Goal: Transaction & Acquisition: Purchase product/service

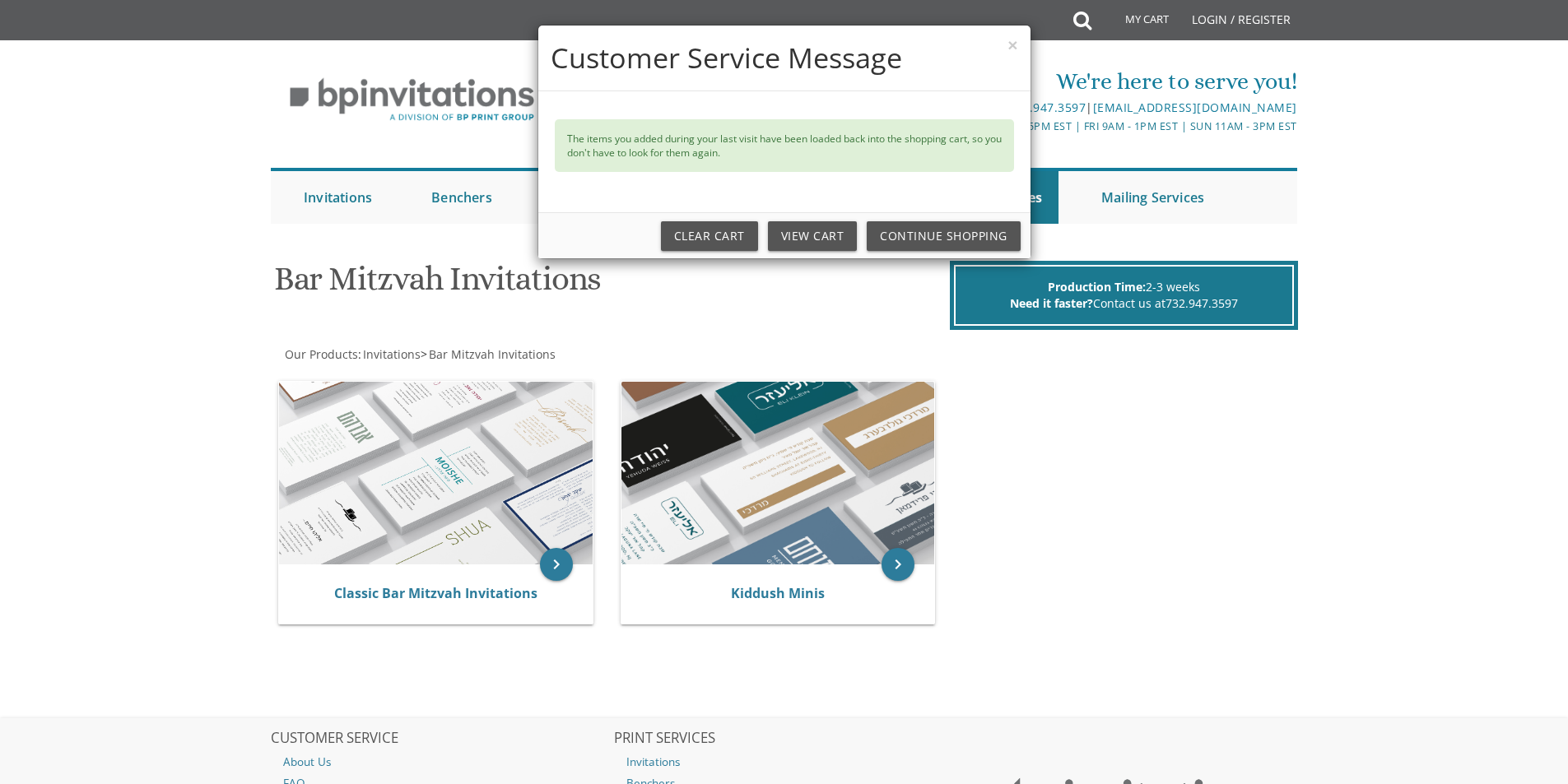
click at [342, 593] on div "× Customer Service Message The items you added during your last visit have been…" at bounding box center [784, 392] width 1568 height 784
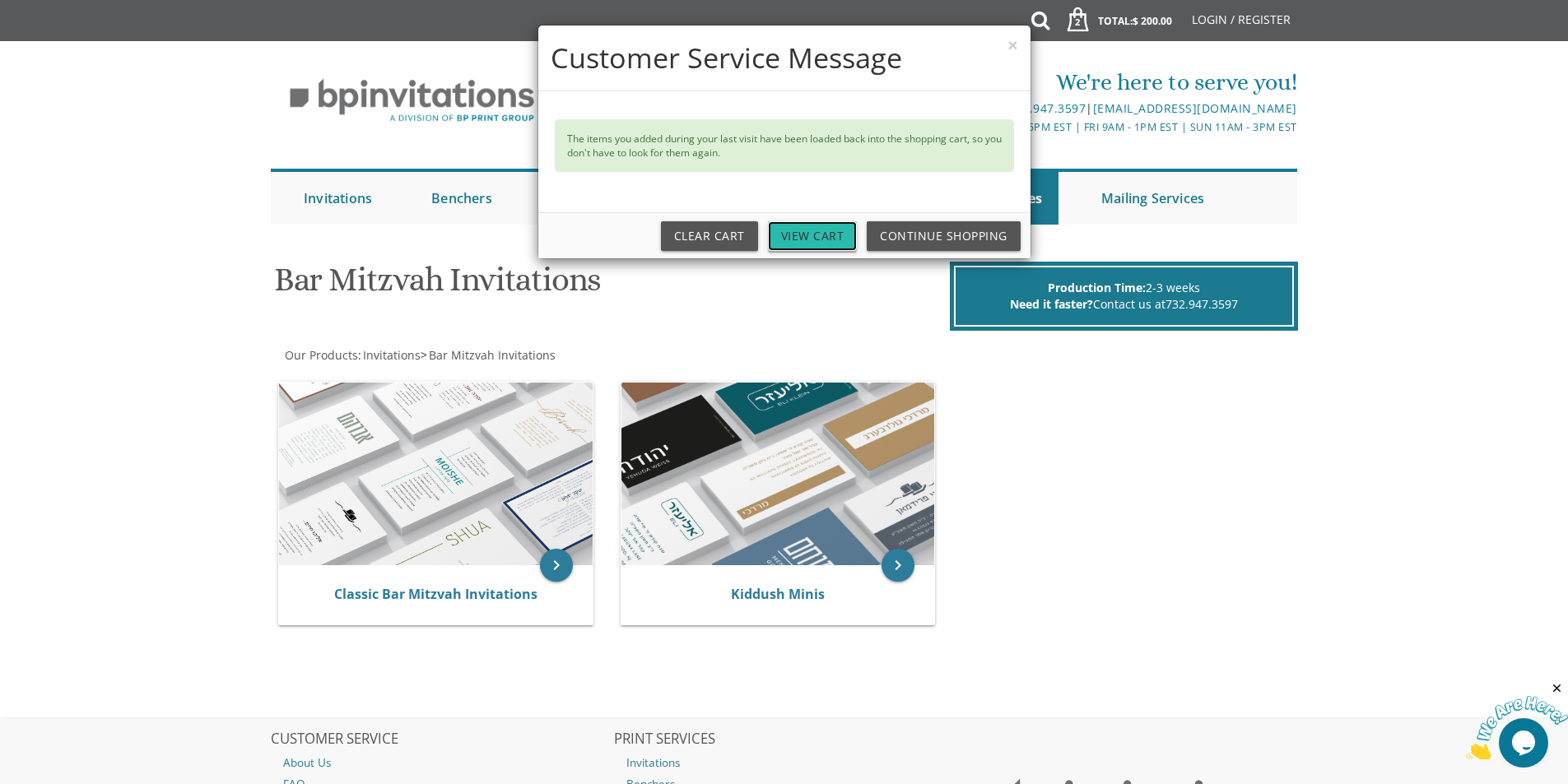
click at [811, 247] on link "View Cart" at bounding box center [812, 236] width 89 height 30
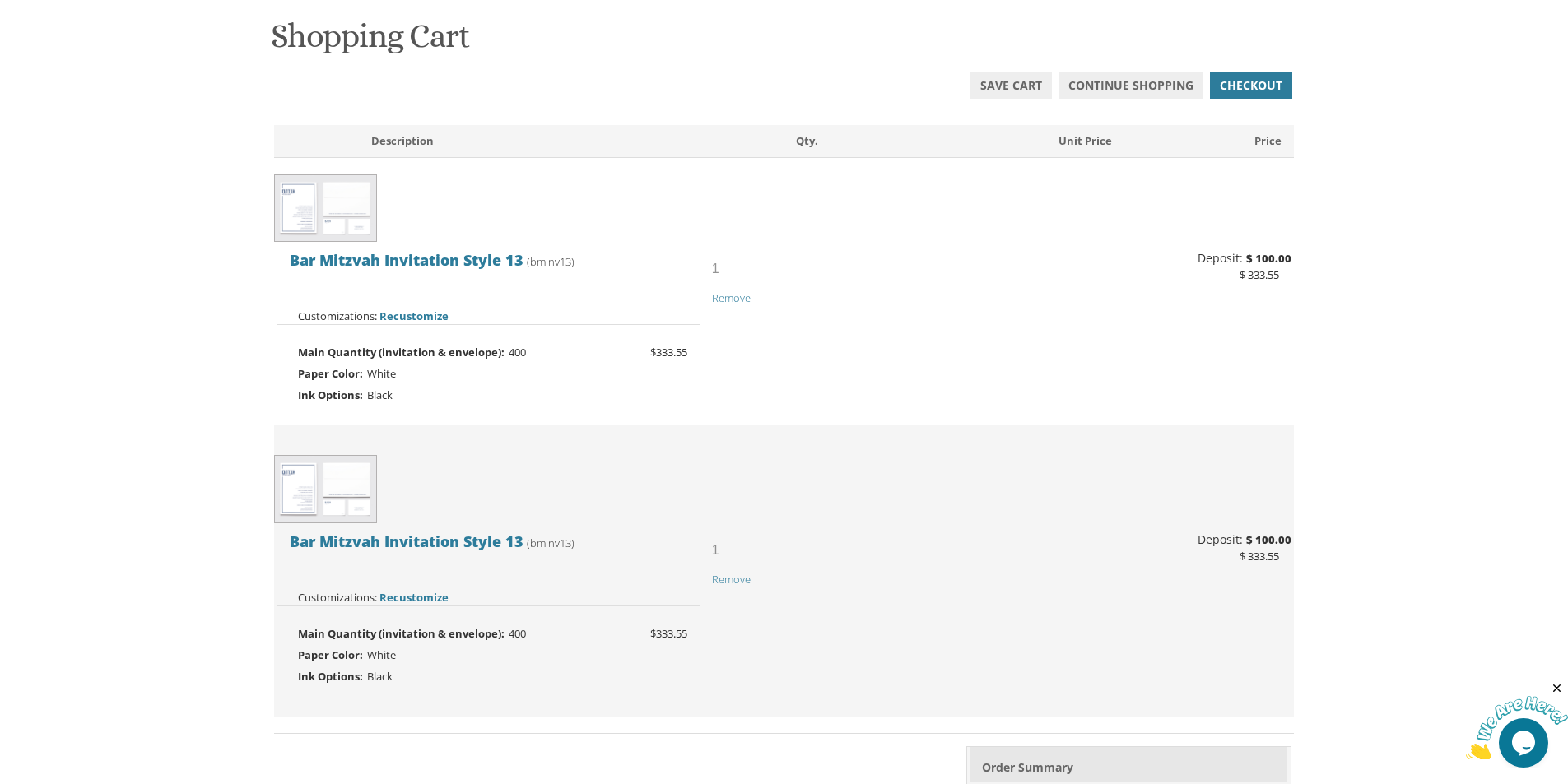
scroll to position [247, 0]
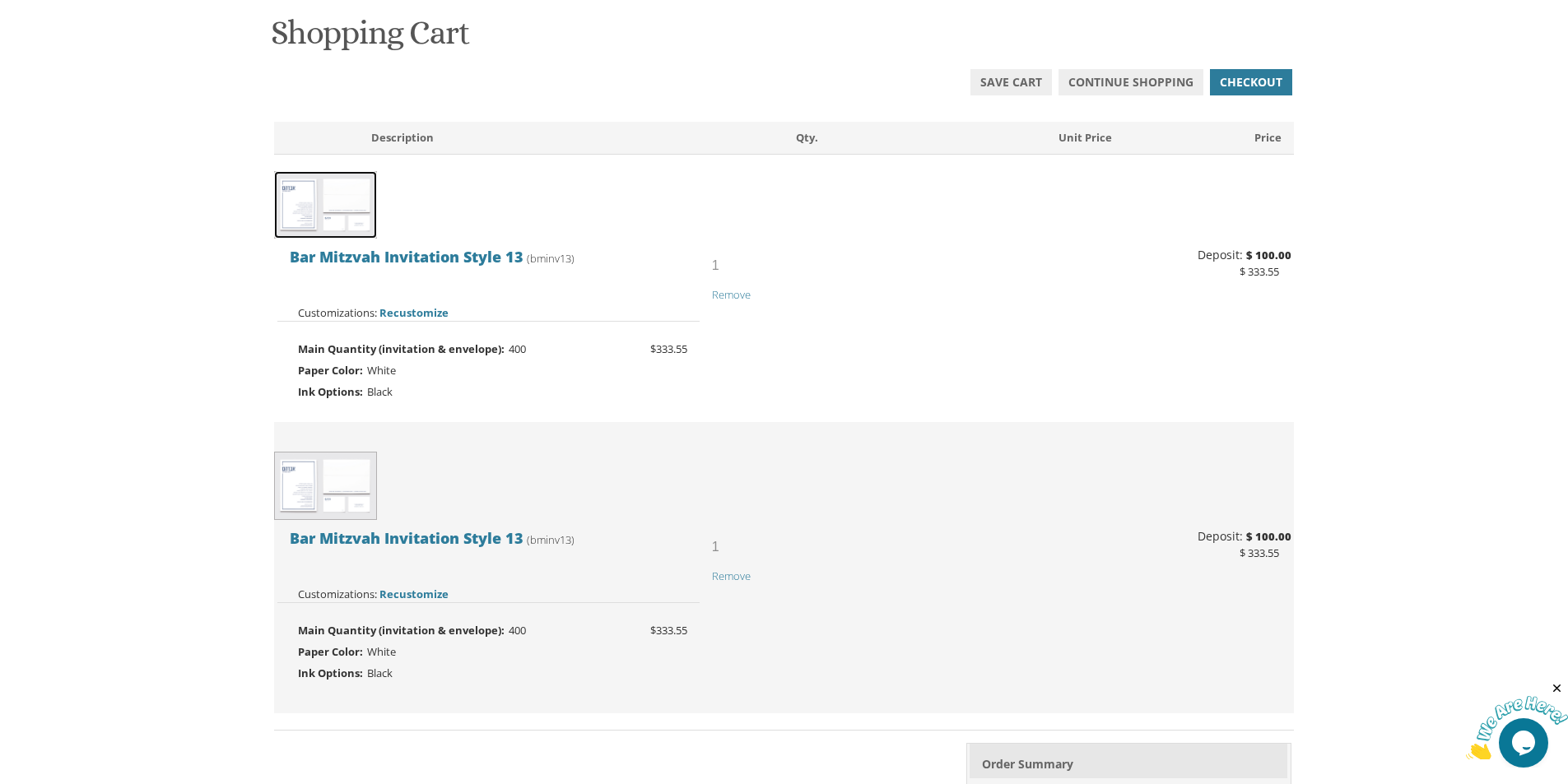
click at [292, 187] on img at bounding box center [325, 204] width 103 height 68
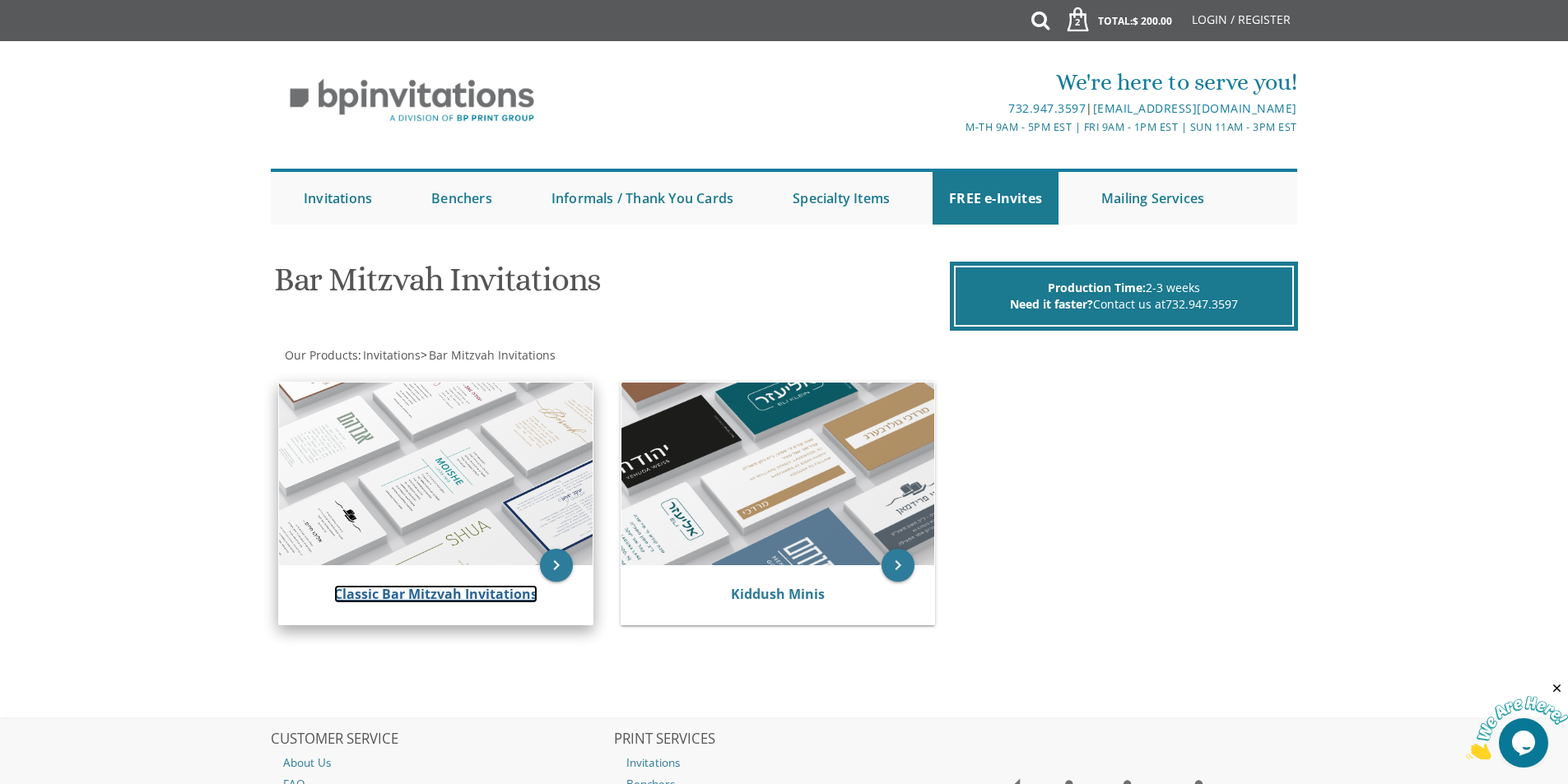
click at [365, 597] on link "Classic Bar Mitzvah Invitations" at bounding box center [436, 594] width 204 height 18
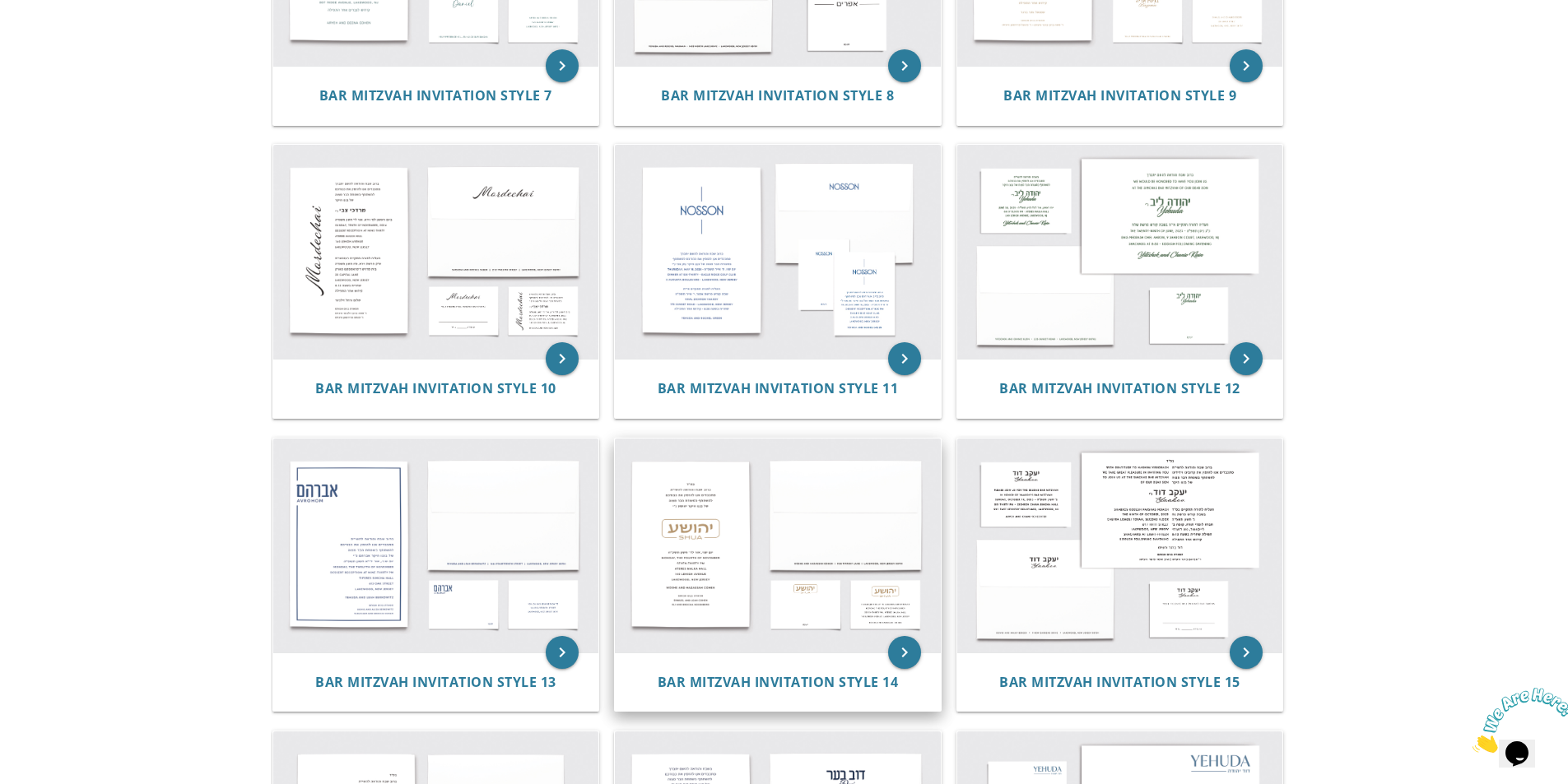
scroll to position [1070, 0]
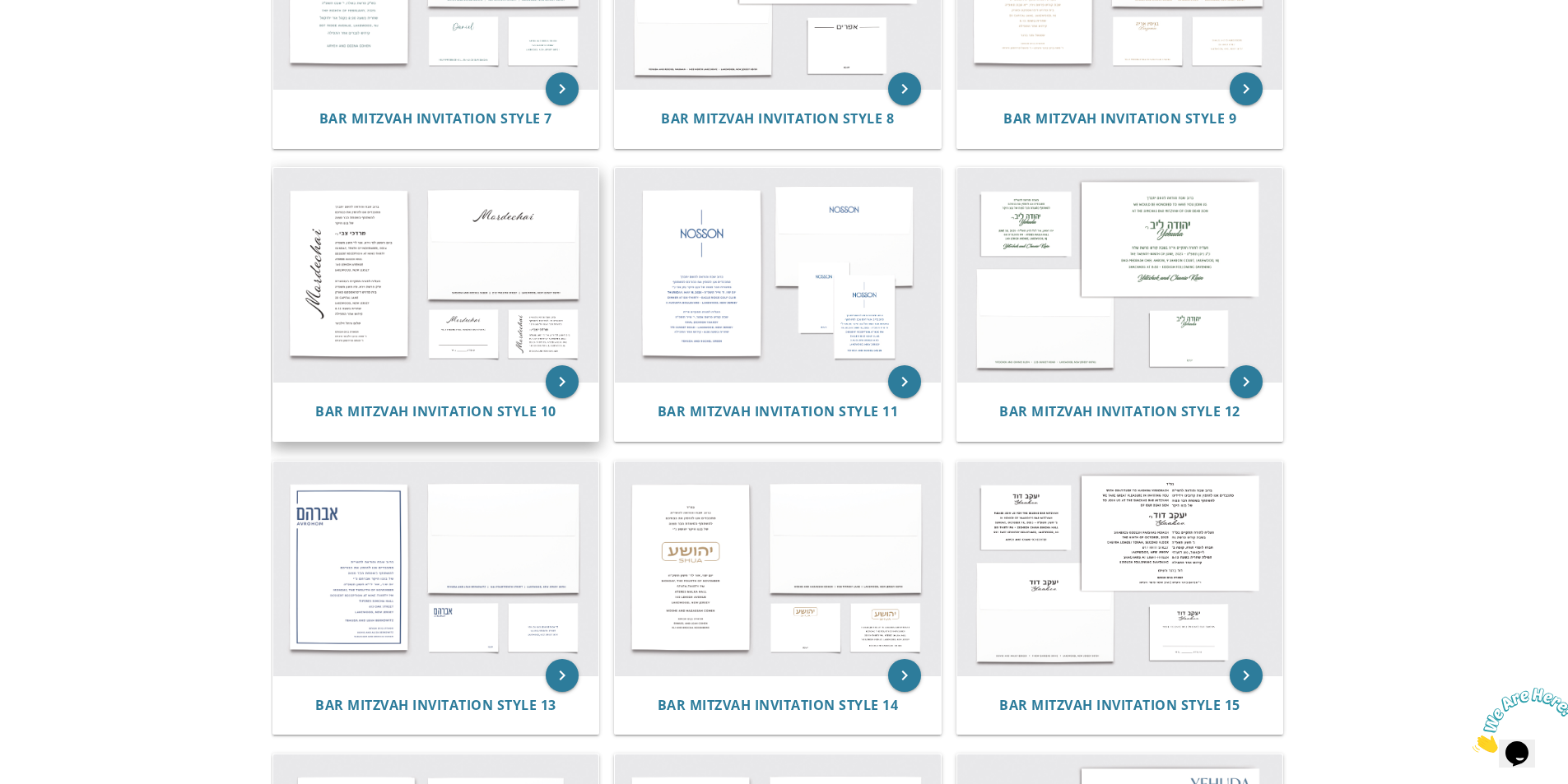
click at [378, 256] on img at bounding box center [437, 274] width 326 height 214
click at [406, 329] on img at bounding box center [437, 274] width 326 height 214
click at [459, 414] on span "Bar Mitzvah Invitation Style 10" at bounding box center [435, 411] width 241 height 18
click at [552, 382] on icon "keyboard_arrow_right" at bounding box center [562, 382] width 33 height 33
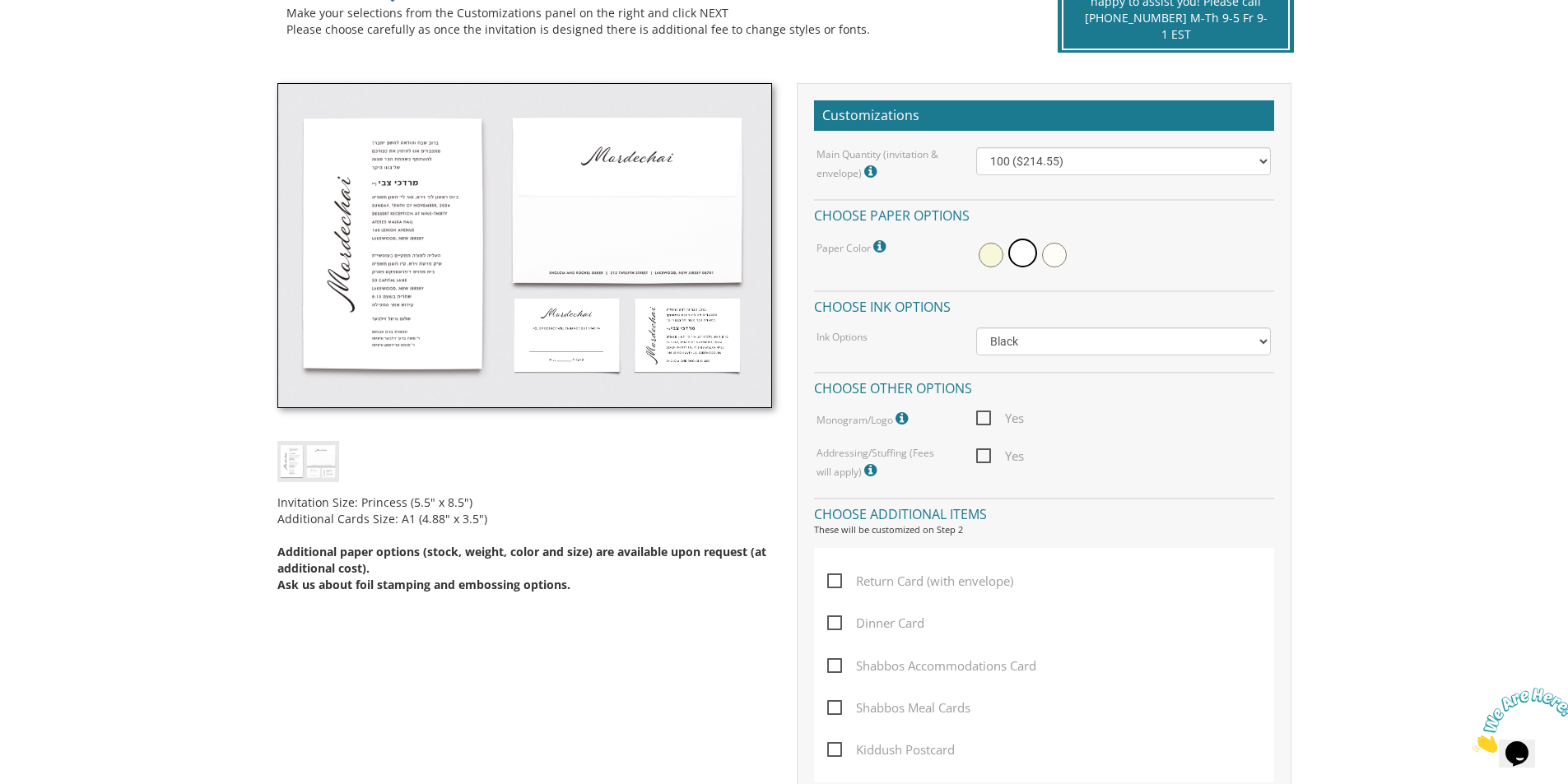
scroll to position [493, 0]
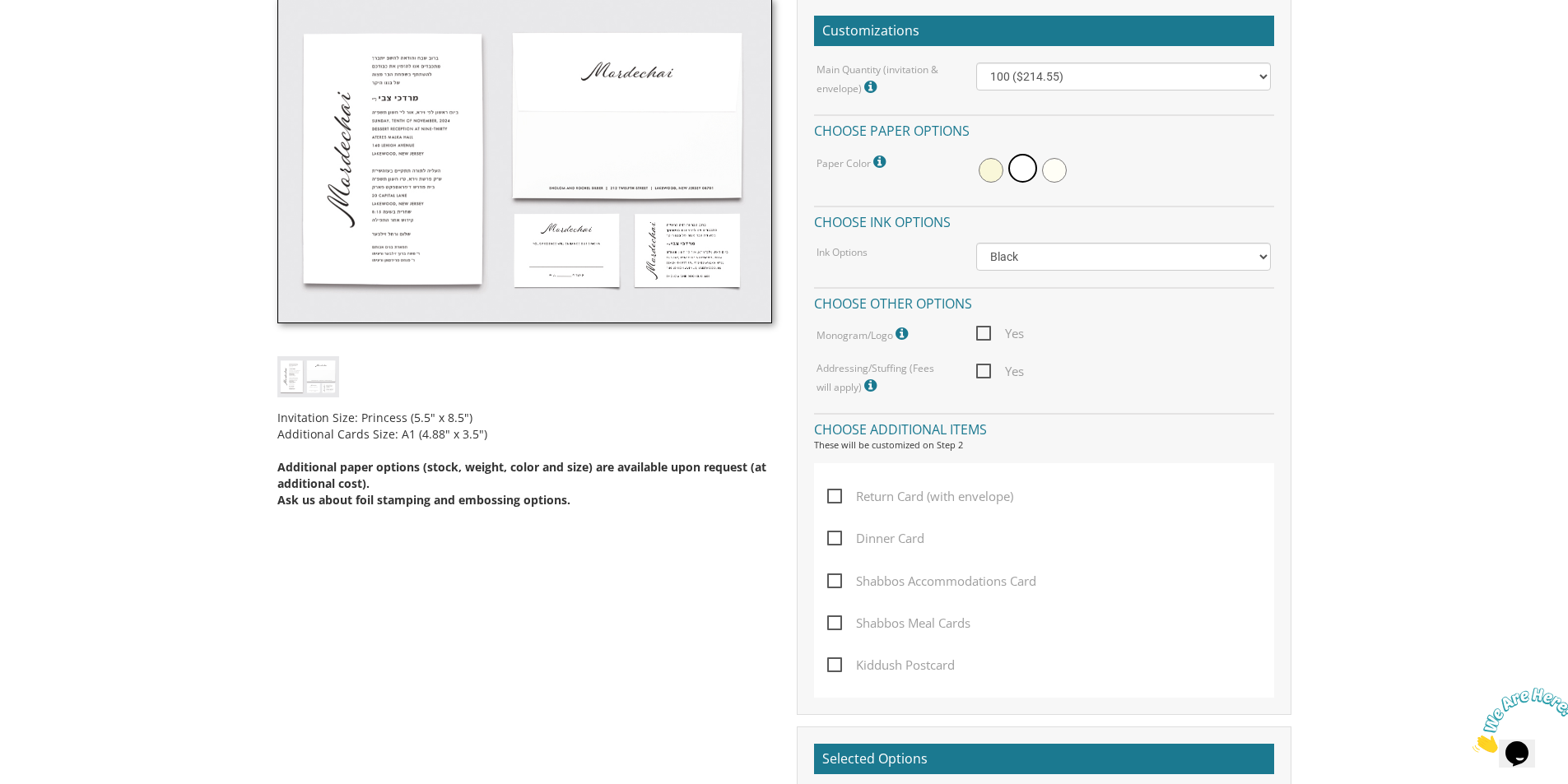
click at [431, 117] on img at bounding box center [524, 161] width 495 height 326
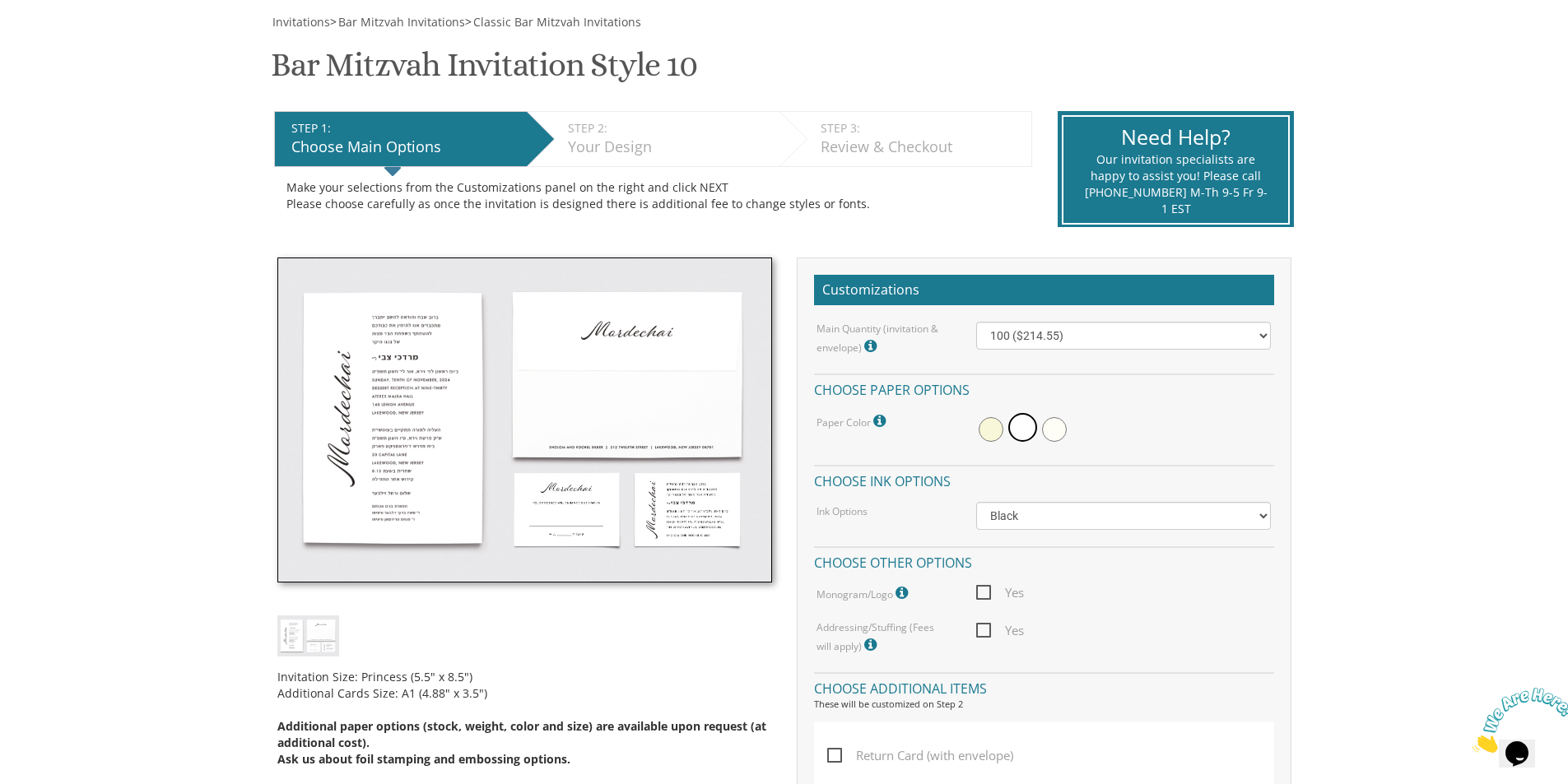
scroll to position [329, 0]
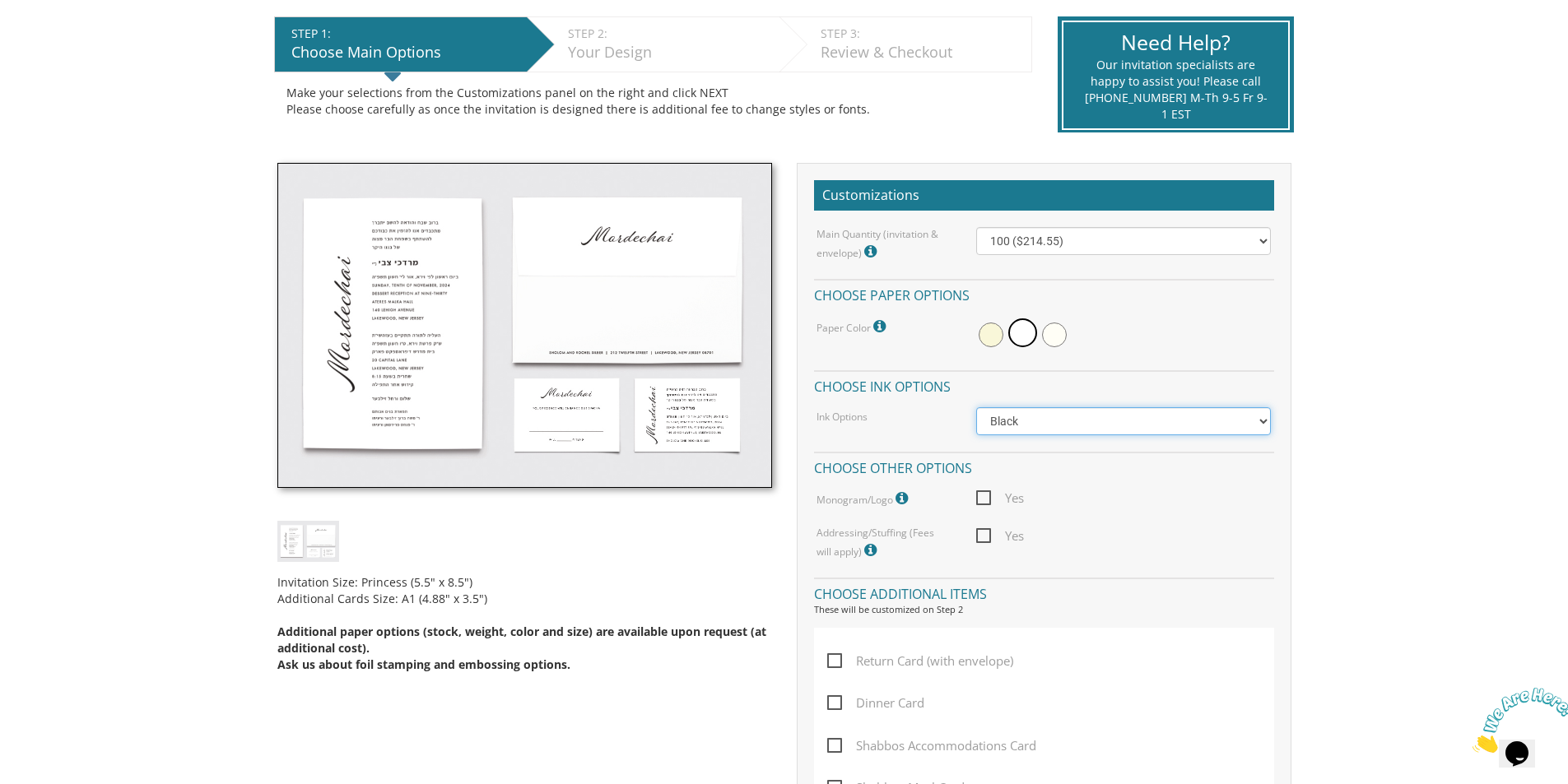
click at [1032, 410] on select "Black Colored Ink ($65.00) Black + One Color ($100.00) Two Colors ($137.95)" at bounding box center [1123, 420] width 295 height 28
click at [864, 431] on div "Ink Options Black Colored Ink ($65.00) Black + One Color ($100.00) Two Colors (…" at bounding box center [1044, 420] width 479 height 28
click at [987, 332] on span at bounding box center [991, 335] width 25 height 25
click at [1022, 338] on span at bounding box center [1025, 335] width 25 height 25
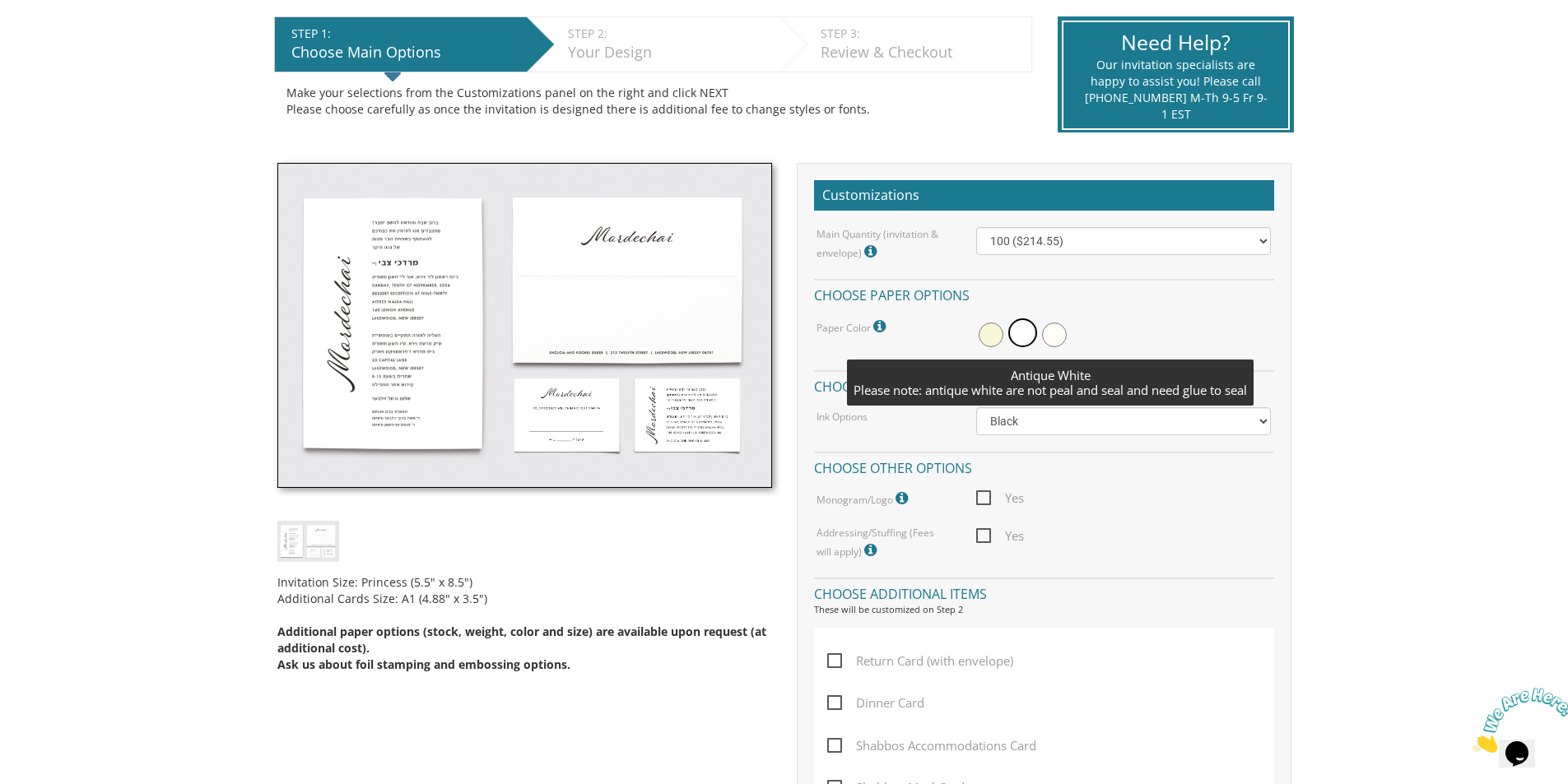
click at [1055, 341] on span at bounding box center [1054, 335] width 25 height 25
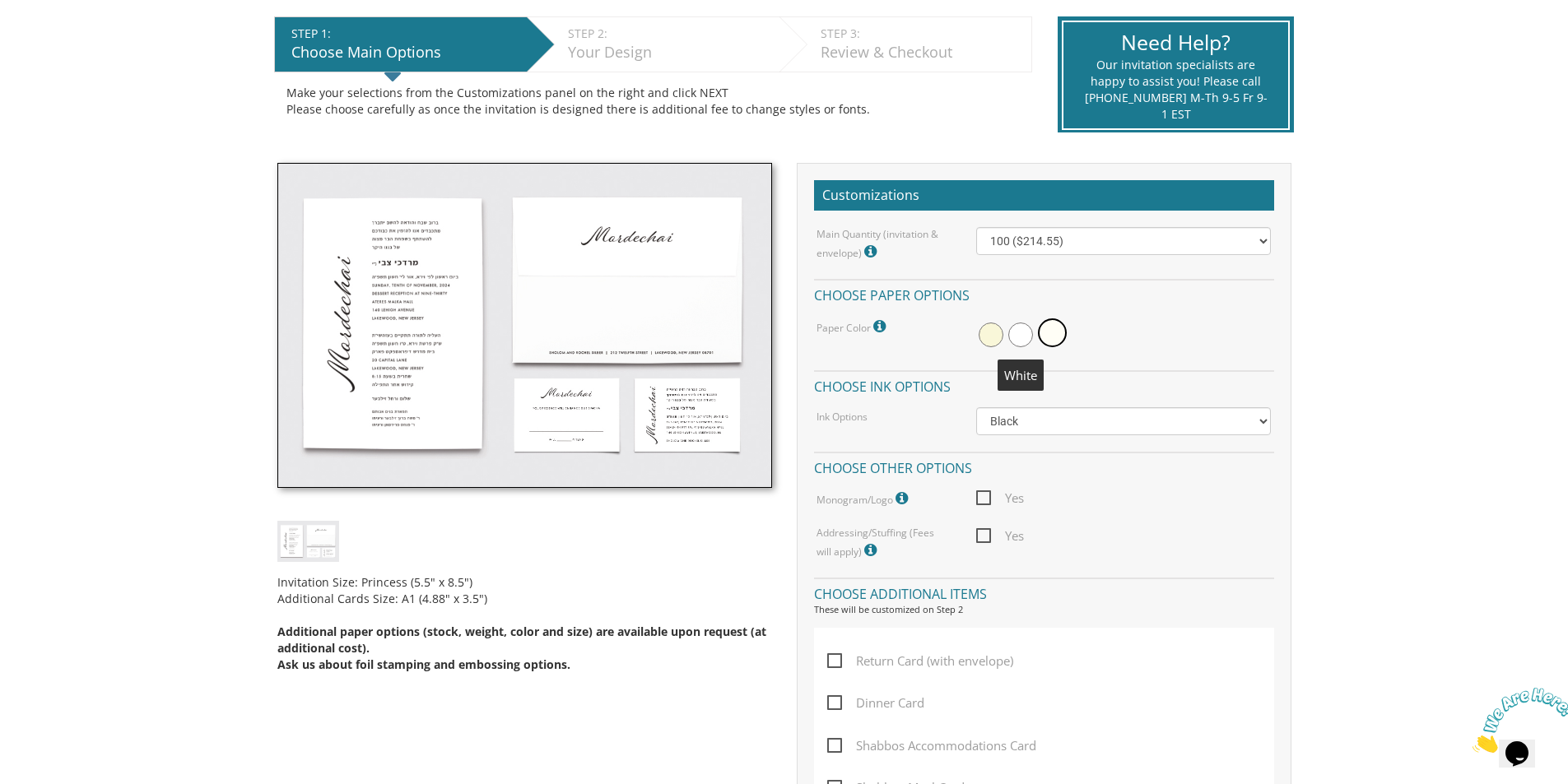
drag, startPoint x: 1014, startPoint y: 342, endPoint x: 1044, endPoint y: 341, distance: 30.0
click at [1021, 341] on span at bounding box center [1021, 335] width 25 height 25
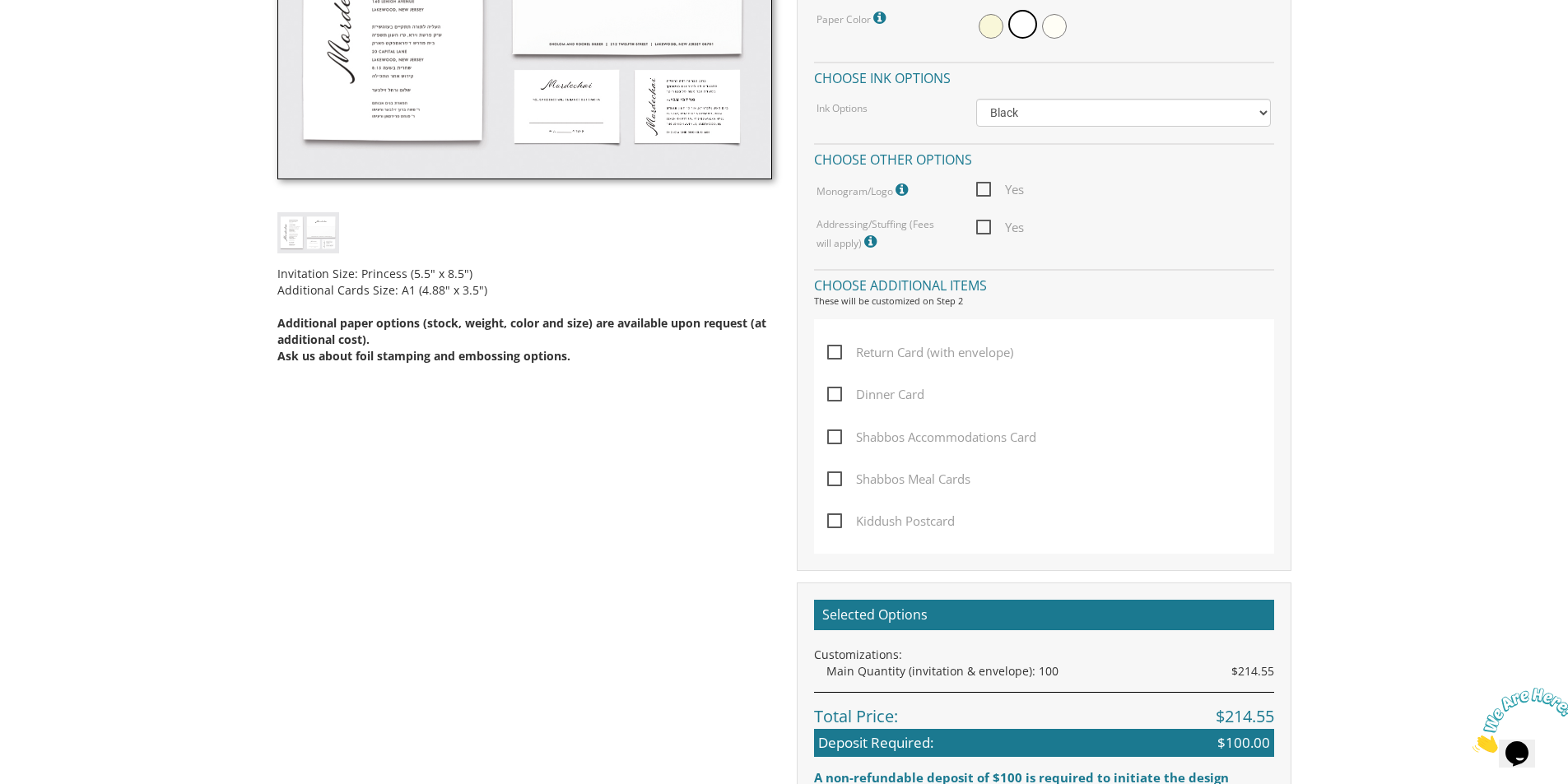
scroll to position [658, 0]
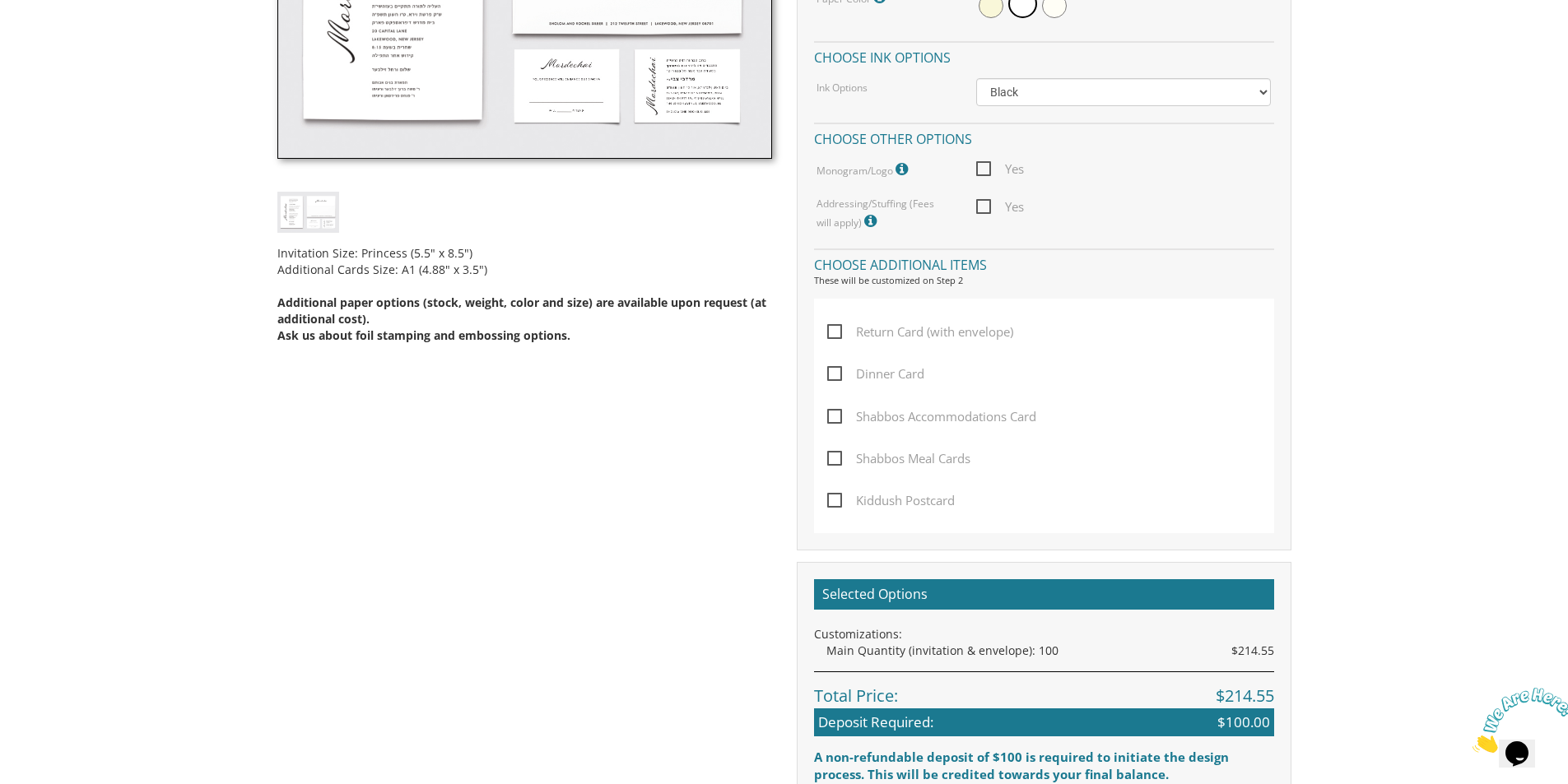
click at [848, 385] on label "Dinner Card" at bounding box center [880, 385] width 106 height 42
click at [838, 378] on input "Dinner Card" at bounding box center [832, 371] width 11 height 11
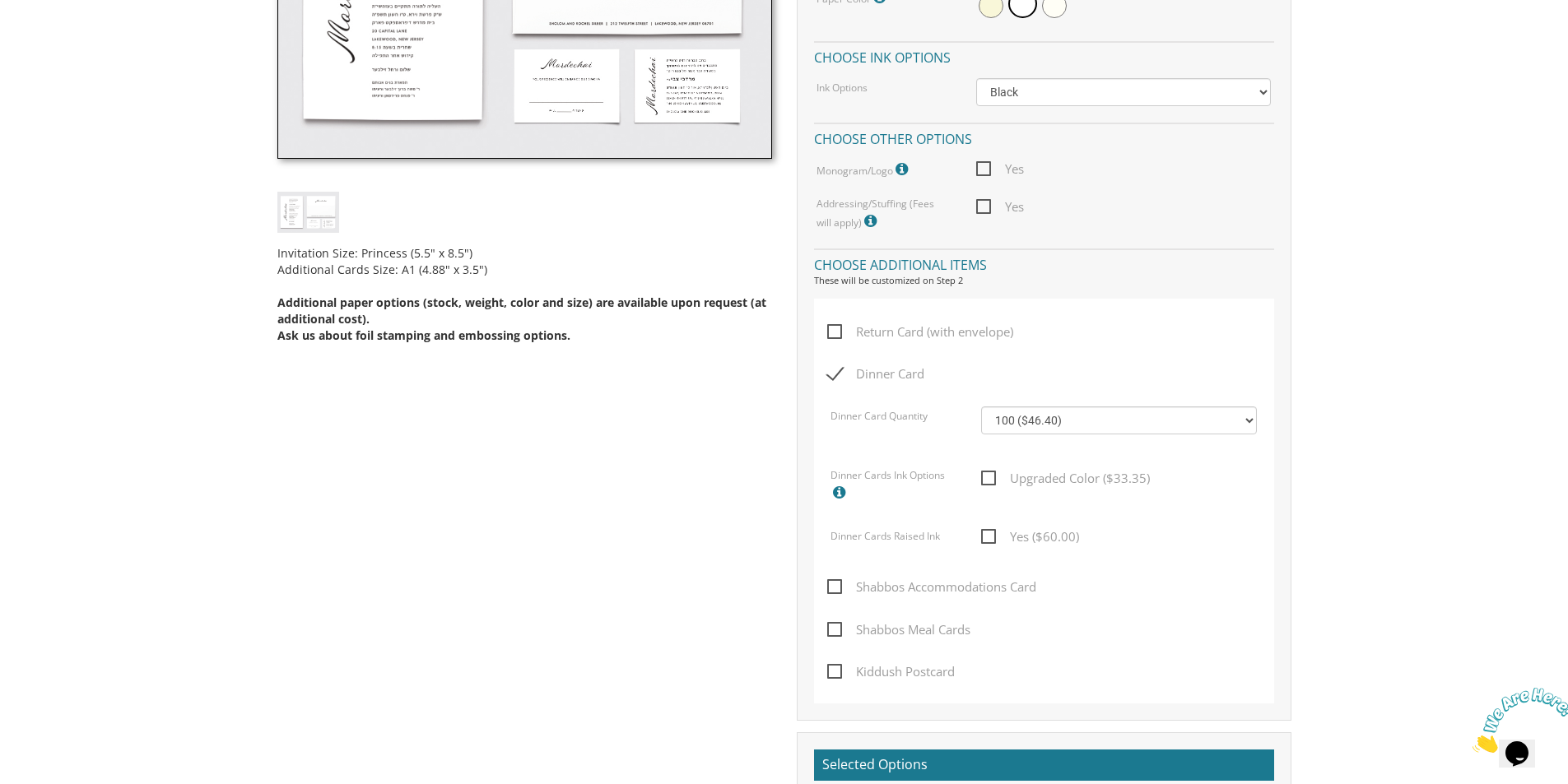
click at [848, 385] on label "Dinner Card" at bounding box center [880, 385] width 106 height 42
click at [838, 378] on input "Dinner Card" at bounding box center [832, 371] width 11 height 11
checkbox input "false"
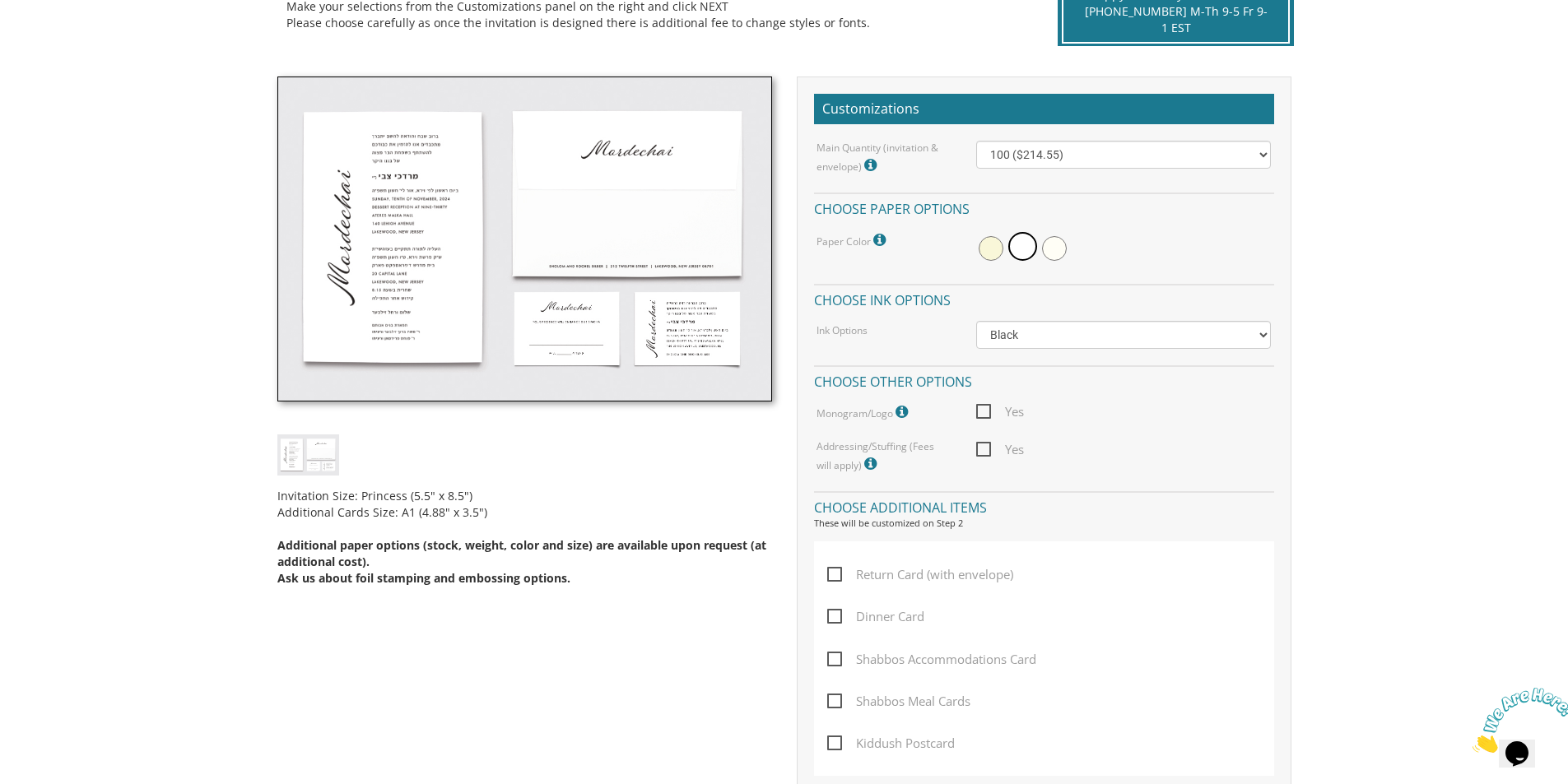
scroll to position [412, 0]
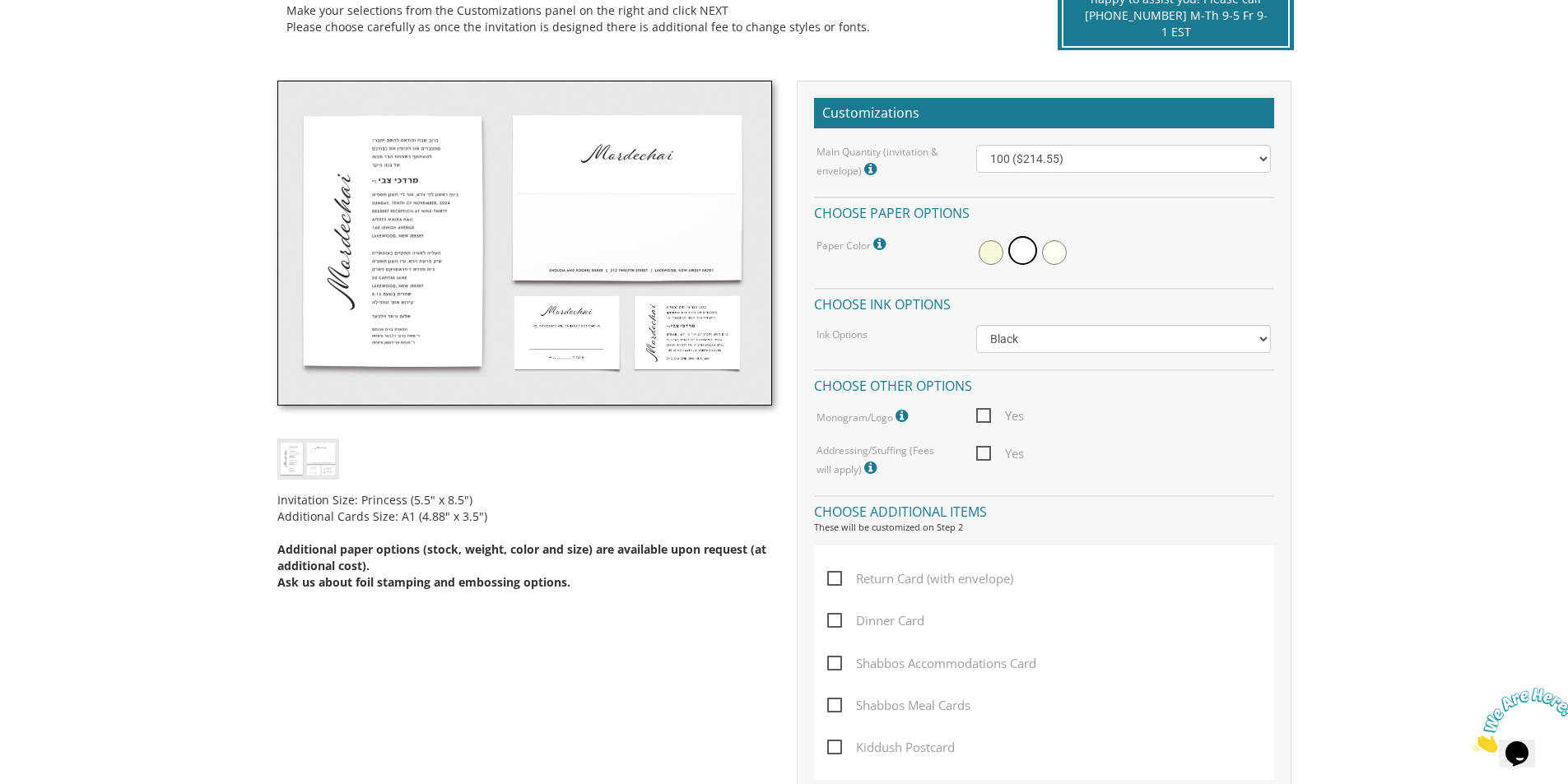
click at [403, 347] on img at bounding box center [524, 244] width 495 height 326
click at [395, 285] on img at bounding box center [524, 244] width 495 height 326
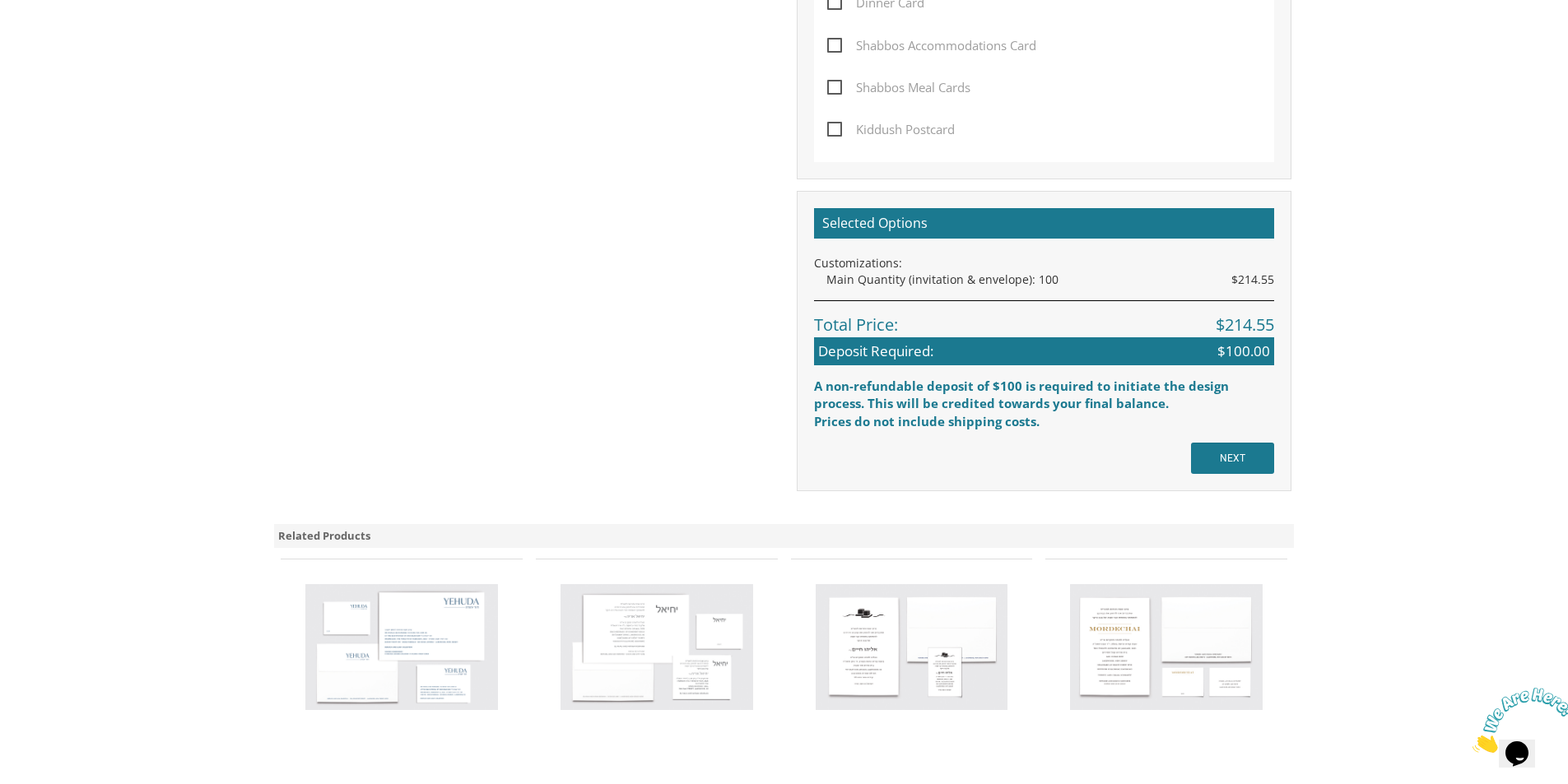
scroll to position [1070, 0]
